Goal: Communication & Community: Answer question/provide support

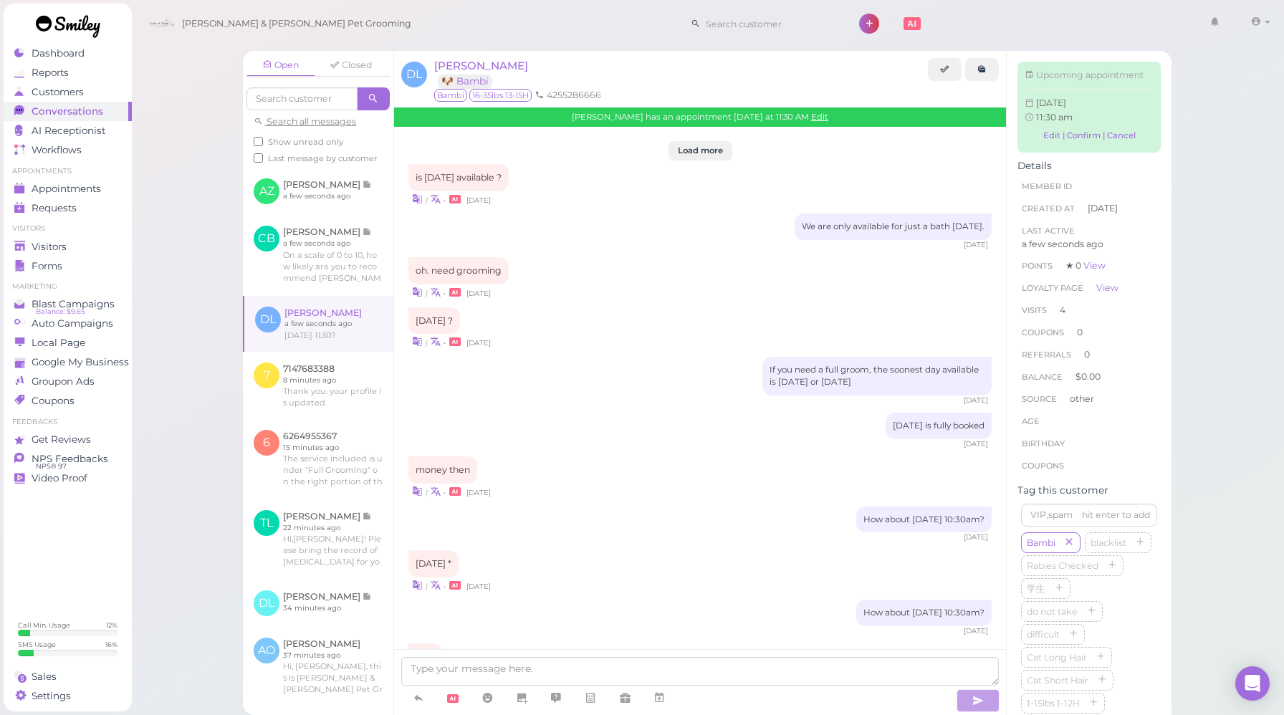
scroll to position [1669, 0]
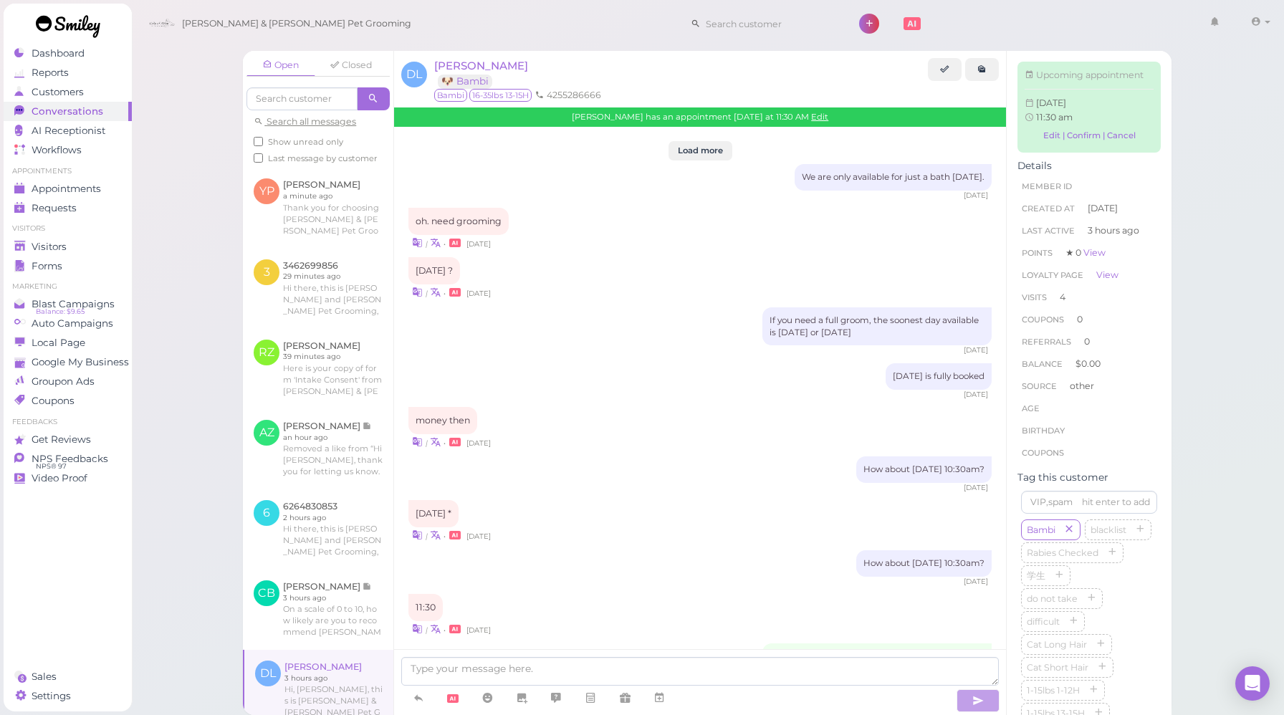
scroll to position [1619, 0]
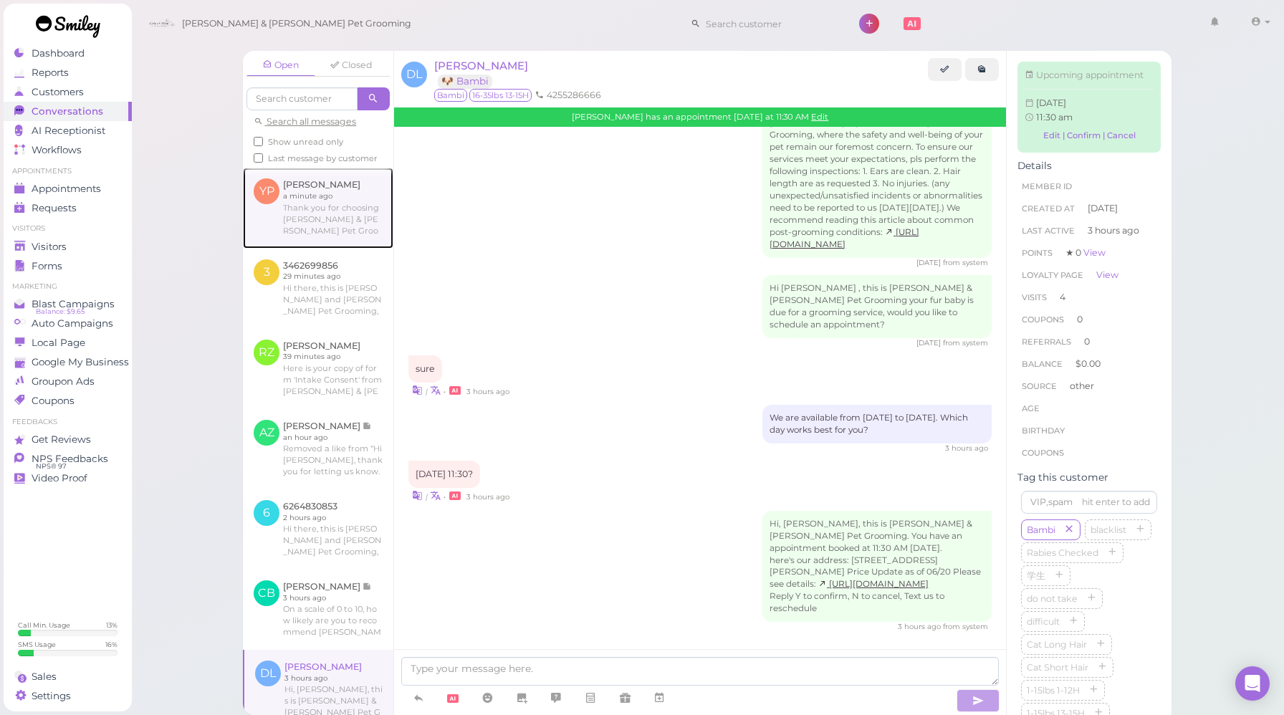
click at [307, 223] on link at bounding box center [318, 208] width 150 height 80
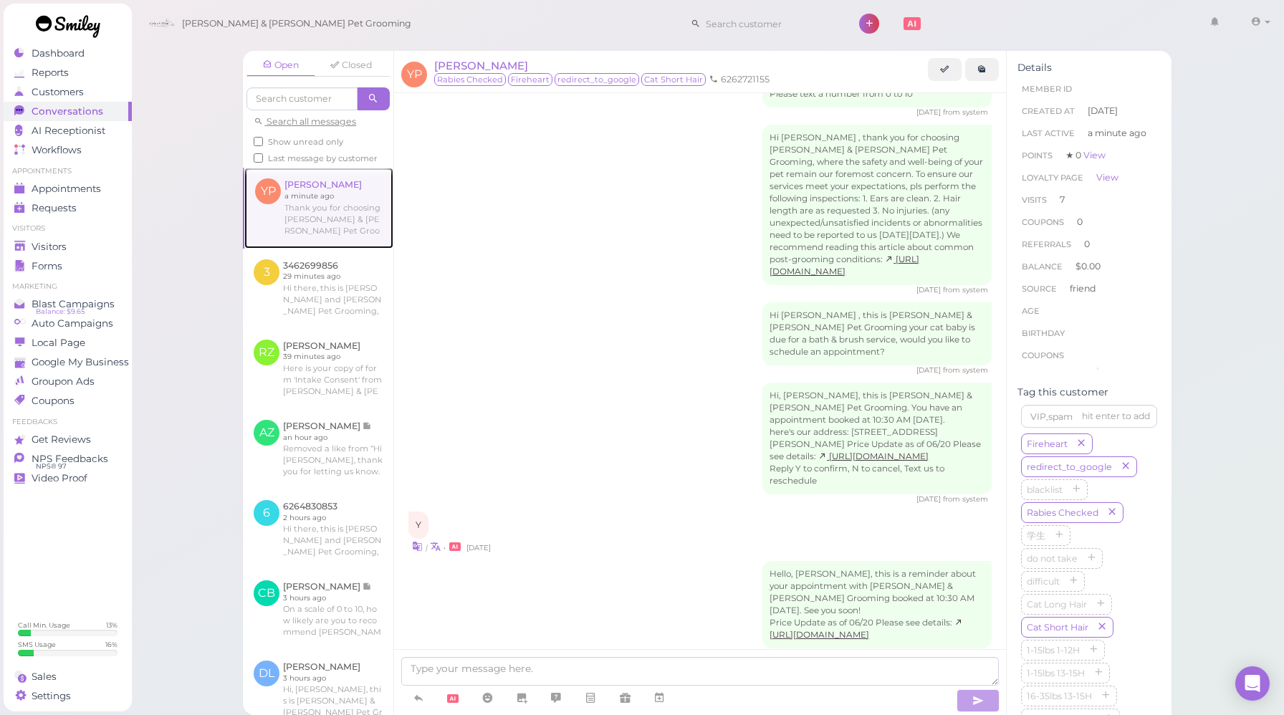
scroll to position [1981, 0]
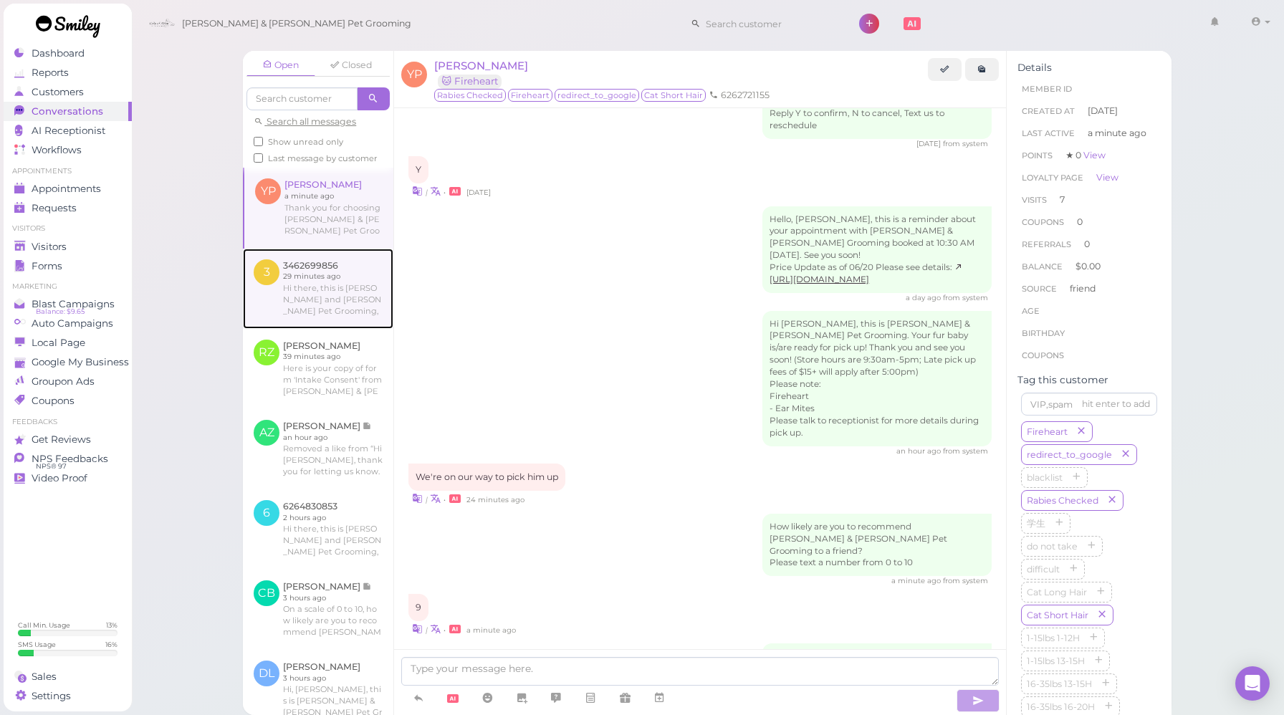
click at [344, 275] on link at bounding box center [318, 289] width 150 height 80
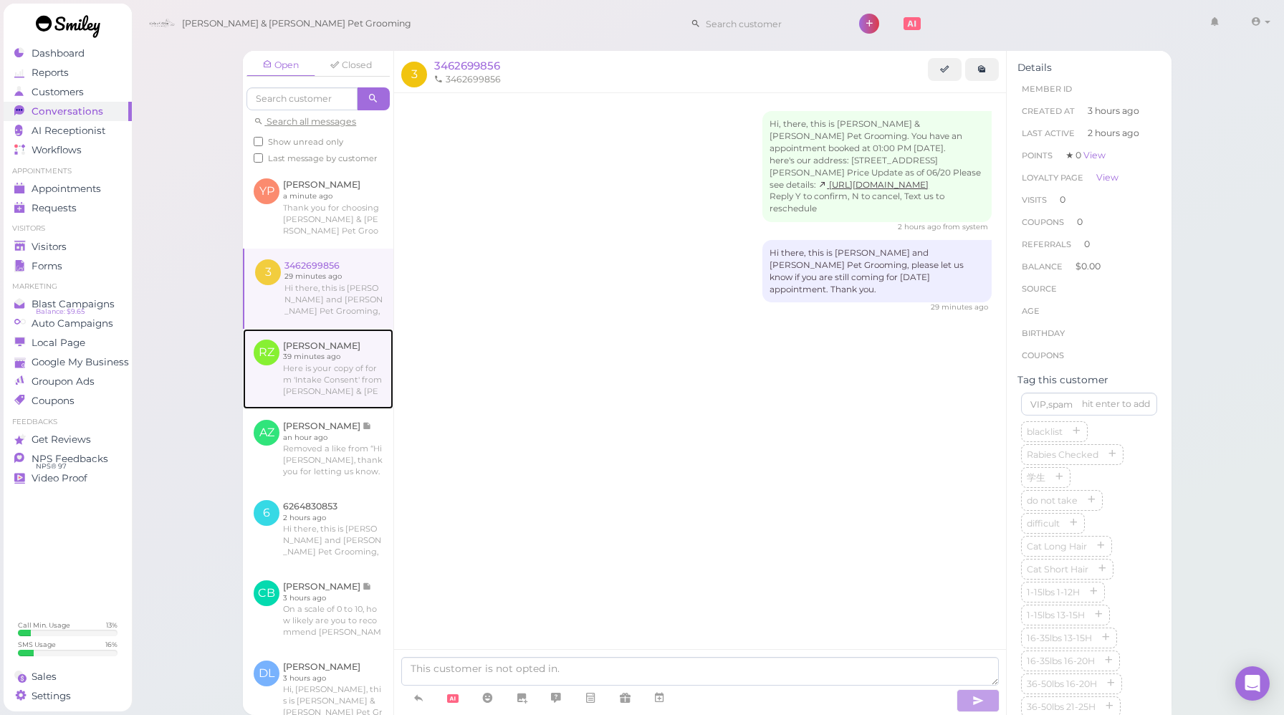
click at [338, 373] on link at bounding box center [318, 369] width 150 height 80
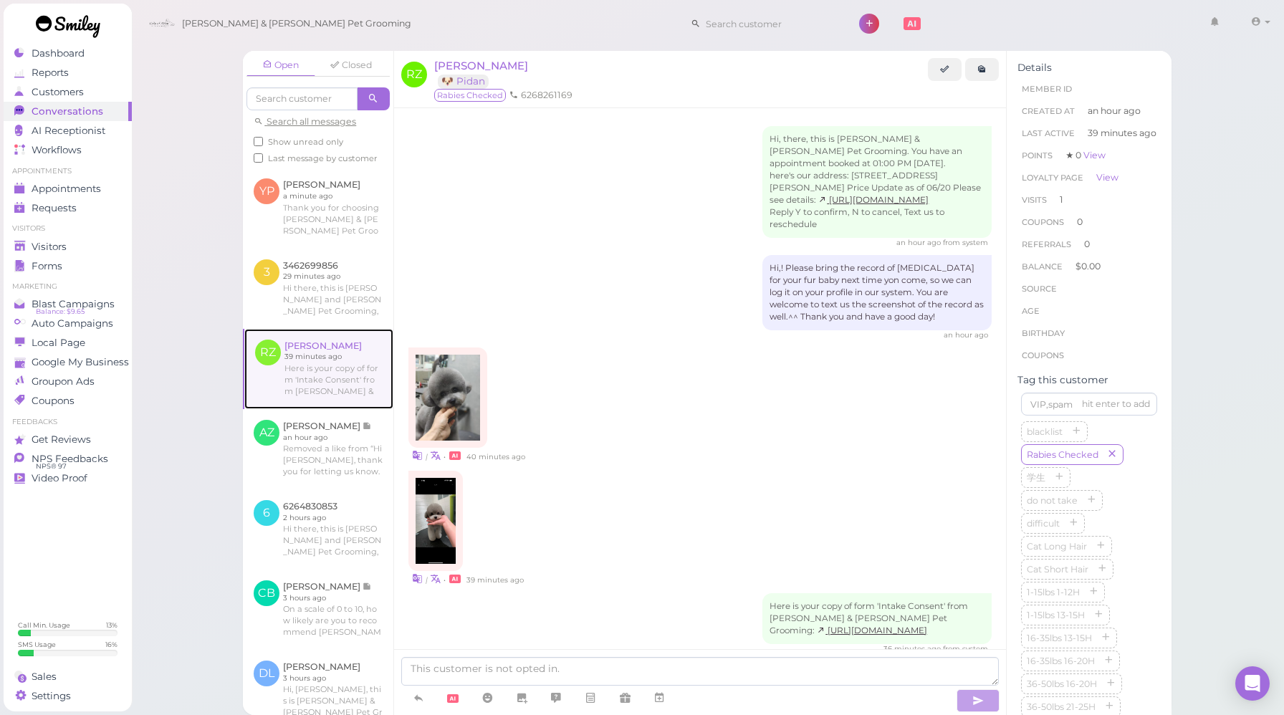
scroll to position [541, 0]
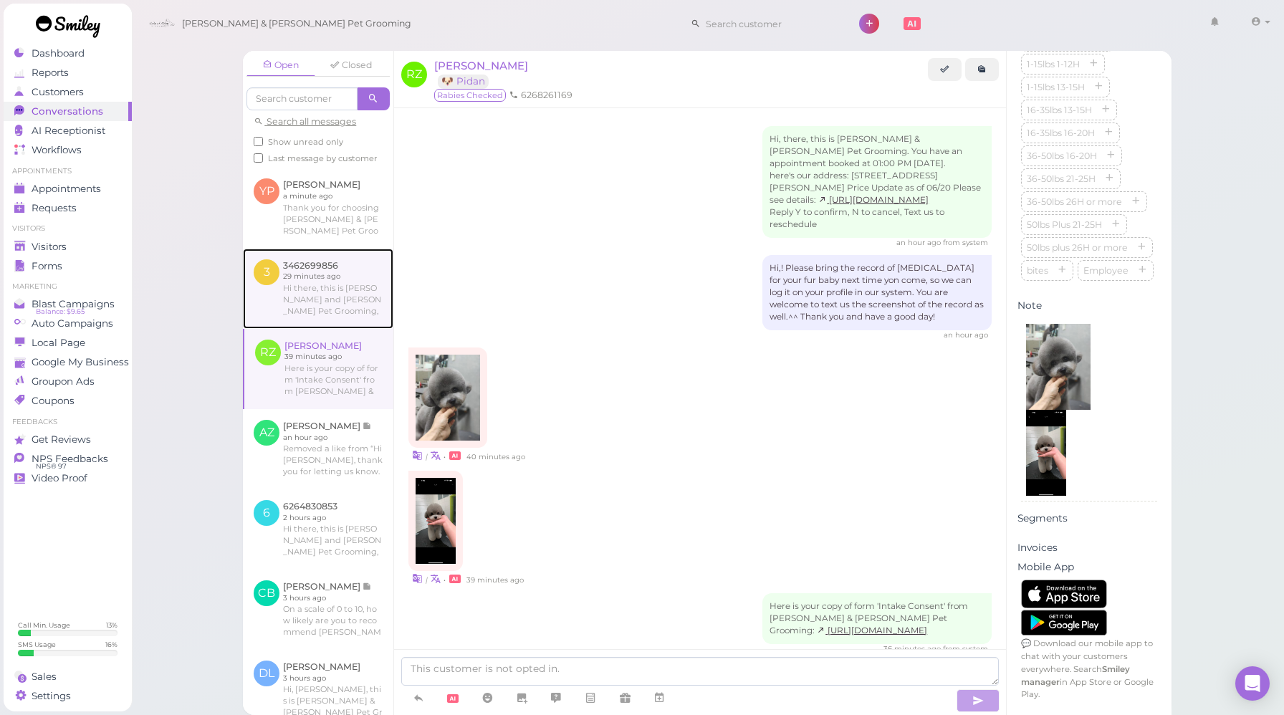
click at [327, 273] on link at bounding box center [318, 289] width 150 height 80
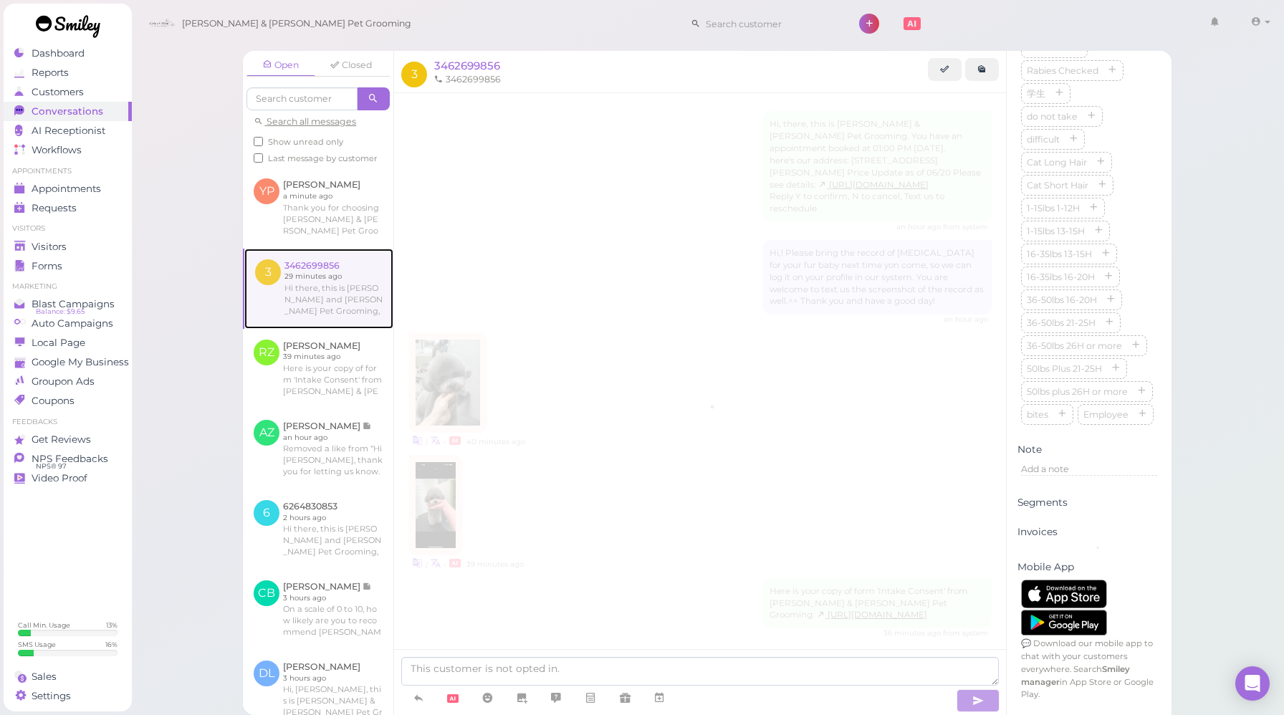
scroll to position [368, 0]
